Goal: Communication & Community: Answer question/provide support

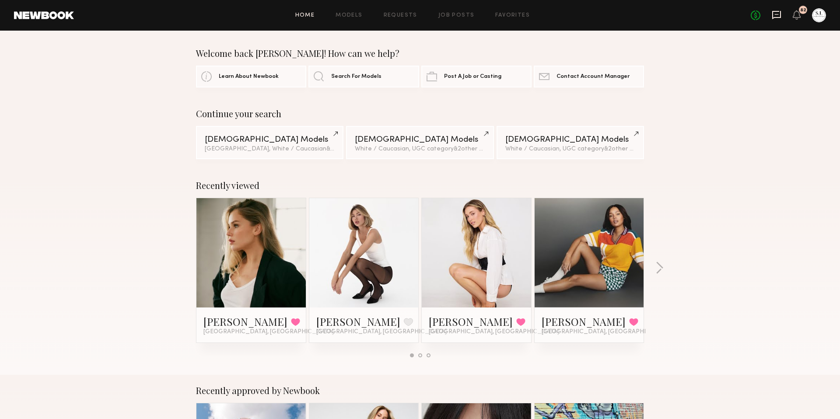
click at [776, 12] on icon at bounding box center [776, 15] width 10 height 10
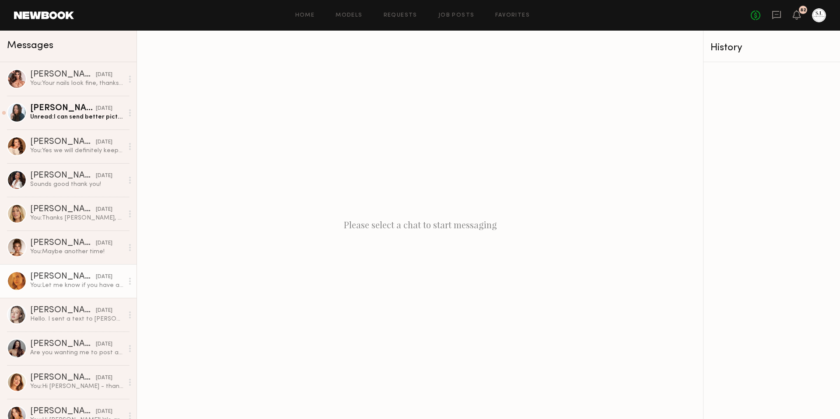
click at [72, 286] on div "You: Let me know if you have any questions :)" at bounding box center [76, 285] width 93 height 8
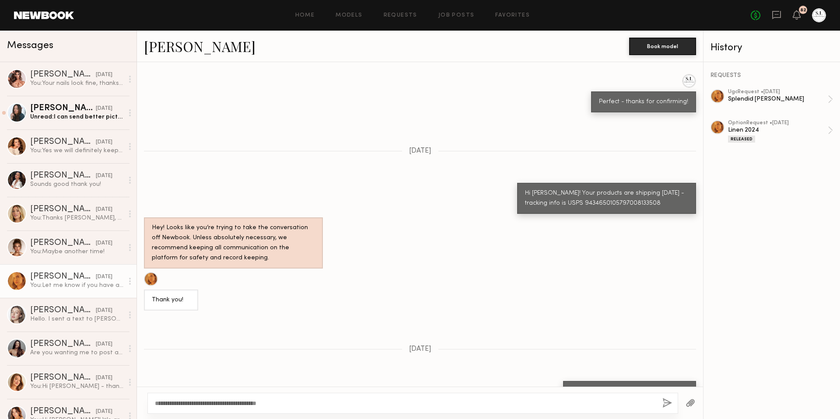
scroll to position [596, 0]
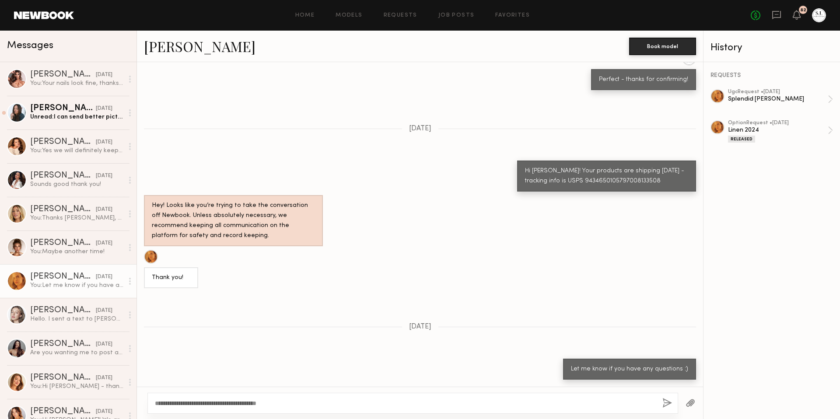
type textarea "**********"
drag, startPoint x: 664, startPoint y: 404, endPoint x: 639, endPoint y: 380, distance: 34.9
click at [664, 404] on button "button" at bounding box center [667, 403] width 10 height 11
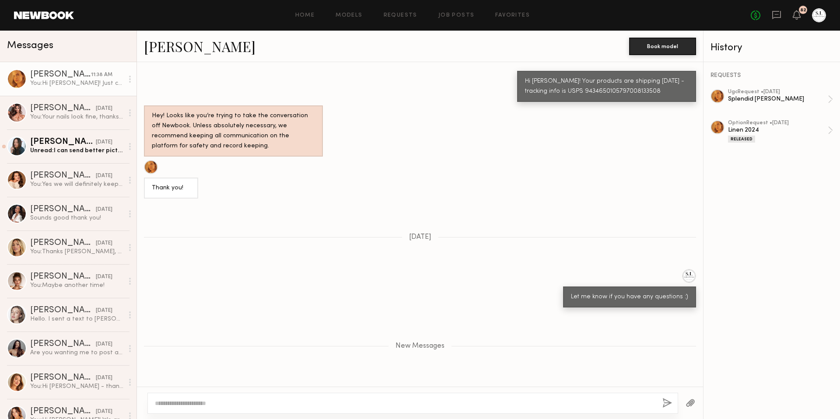
scroll to position [652, 0]
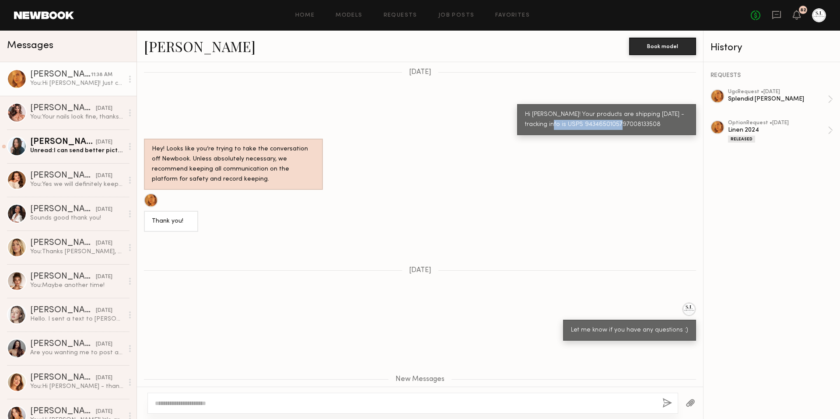
drag, startPoint x: 624, startPoint y: 124, endPoint x: 541, endPoint y: 126, distance: 83.1
click at [541, 126] on div "Hi [PERSON_NAME]! Your products are shipping [DATE] - tracking info is USPS 943…" at bounding box center [606, 120] width 163 height 20
copy div "9434650105797008133508"
